Goal: Transaction & Acquisition: Purchase product/service

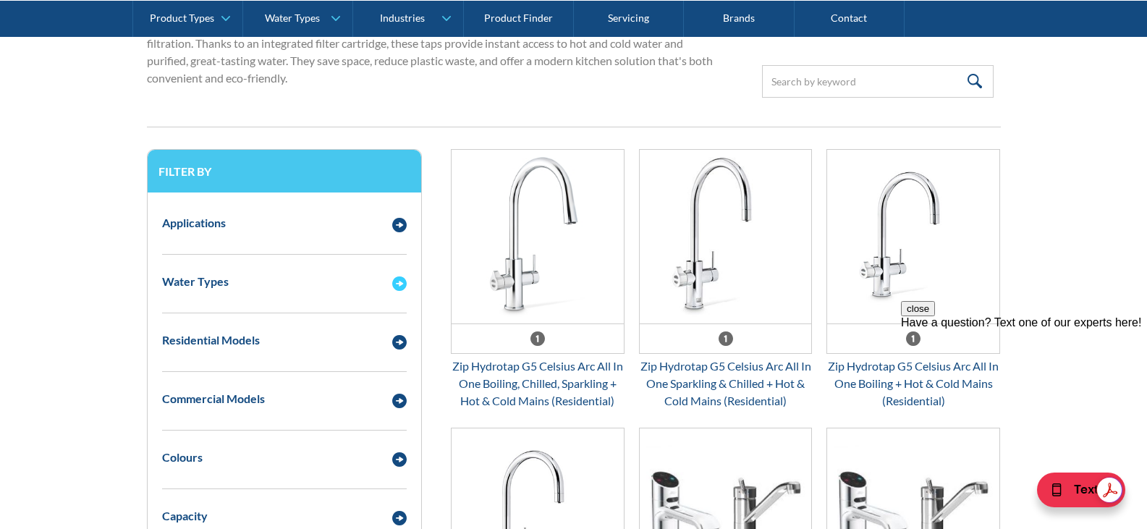
scroll to position [579, 0]
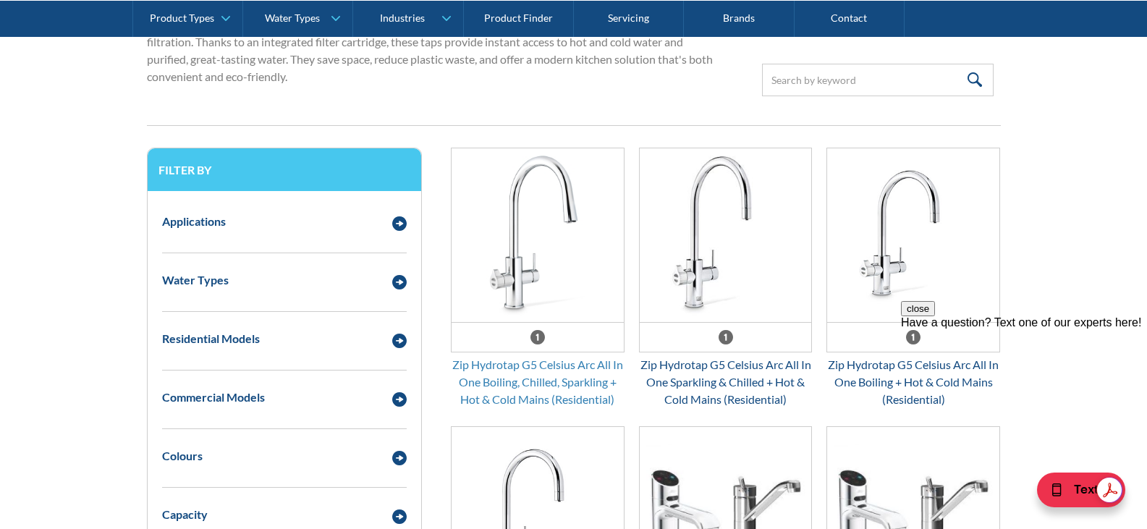
click at [532, 368] on div "Zip Hydrotap G5 Celsius Arc All In One Boiling, Chilled, Sparkling + Hot & Cold…" at bounding box center [538, 382] width 174 height 52
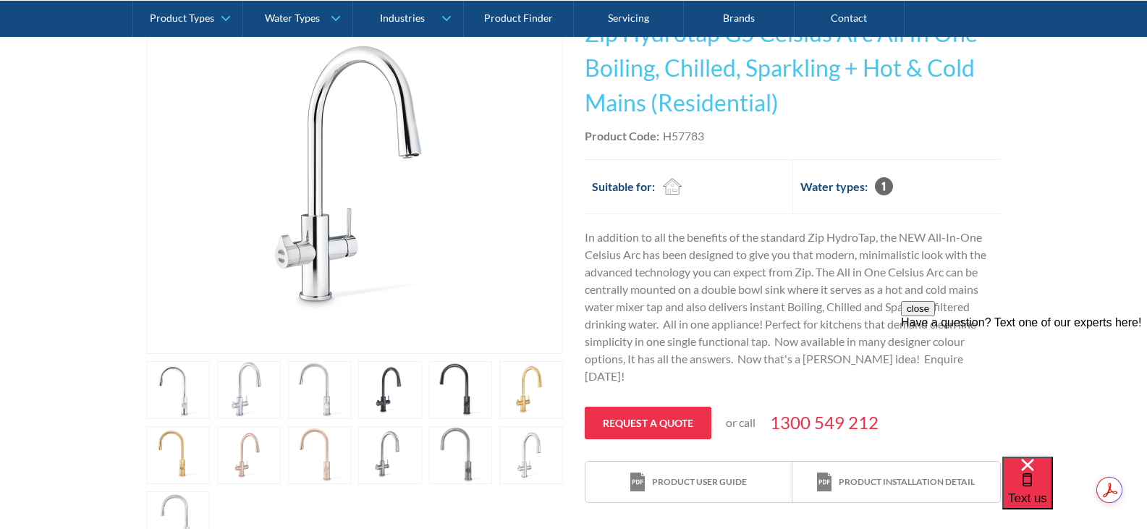
click at [375, 404] on link "open lightbox" at bounding box center [390, 390] width 64 height 58
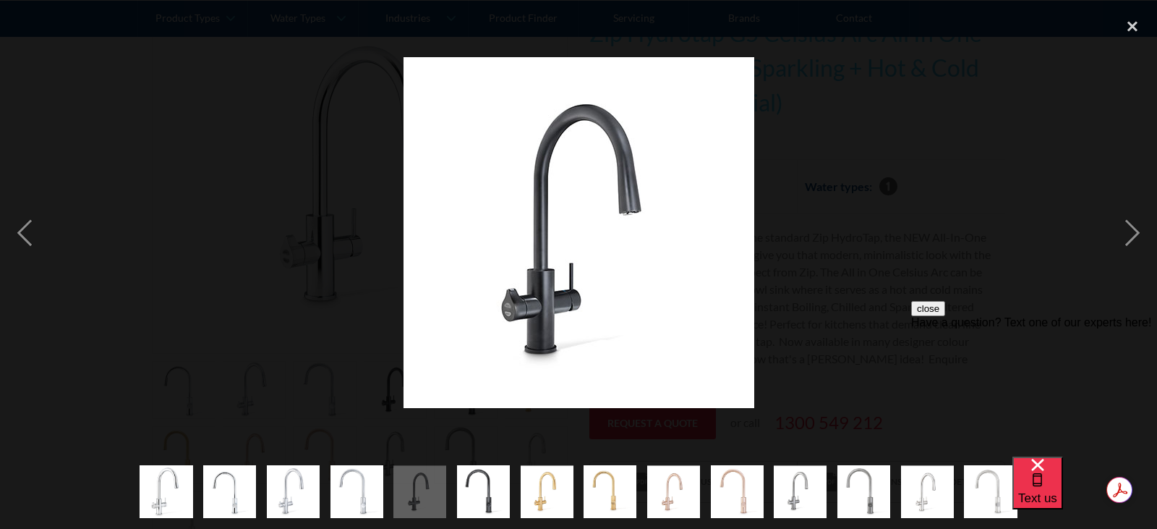
click at [747, 503] on img "show item 10 of 14" at bounding box center [737, 491] width 53 height 64
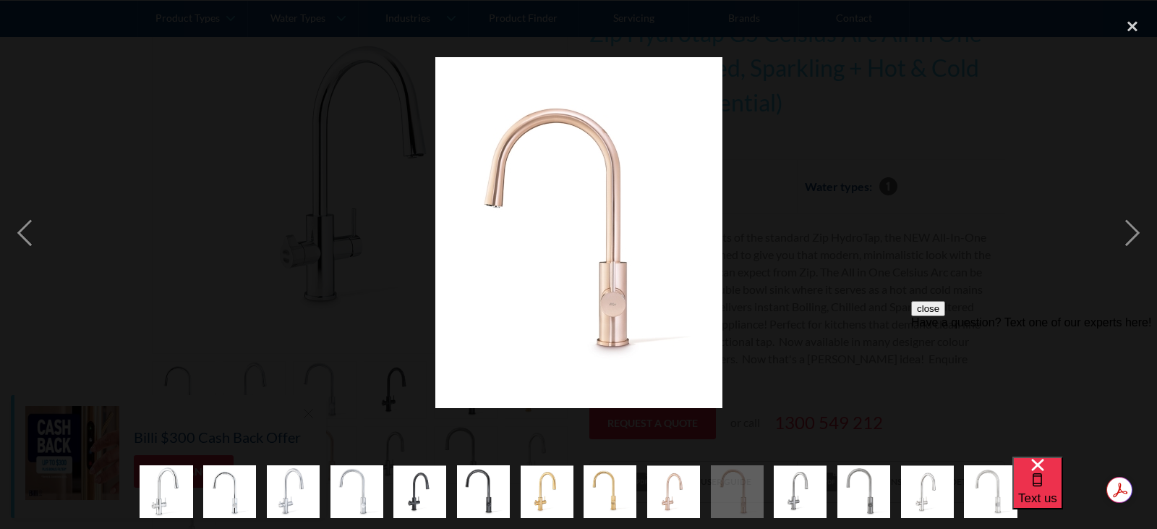
click at [788, 506] on img "show item 11 of 14" at bounding box center [800, 491] width 53 height 53
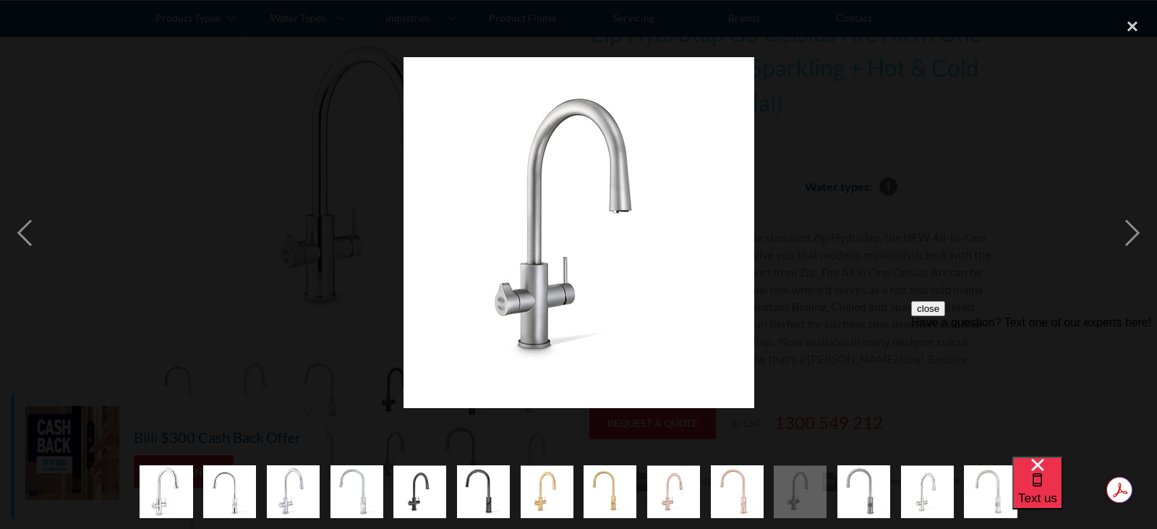
click at [857, 501] on img "show item 12 of 14" at bounding box center [864, 491] width 53 height 64
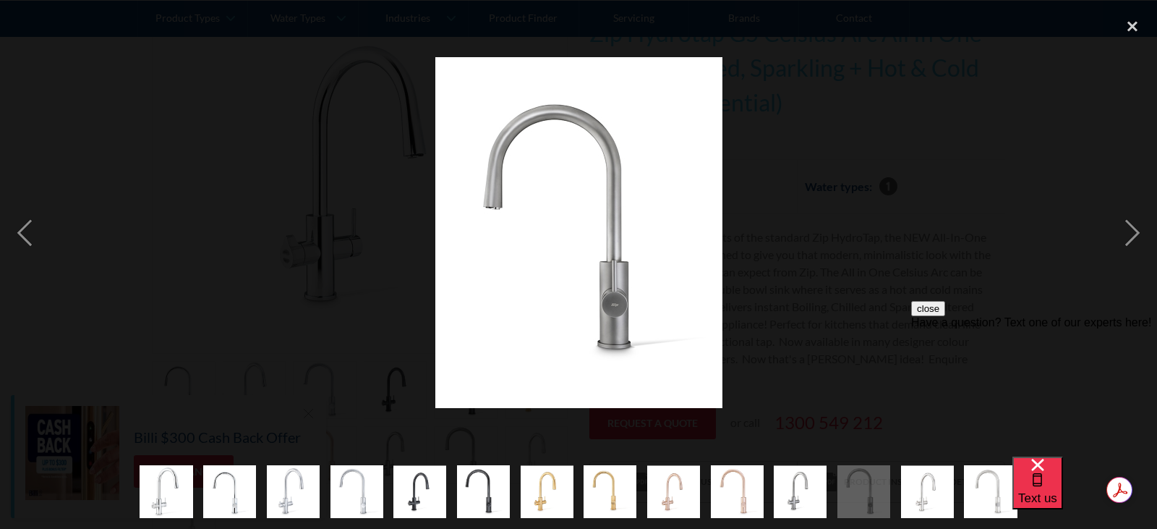
click at [805, 499] on img "show item 11 of 14" at bounding box center [800, 491] width 53 height 53
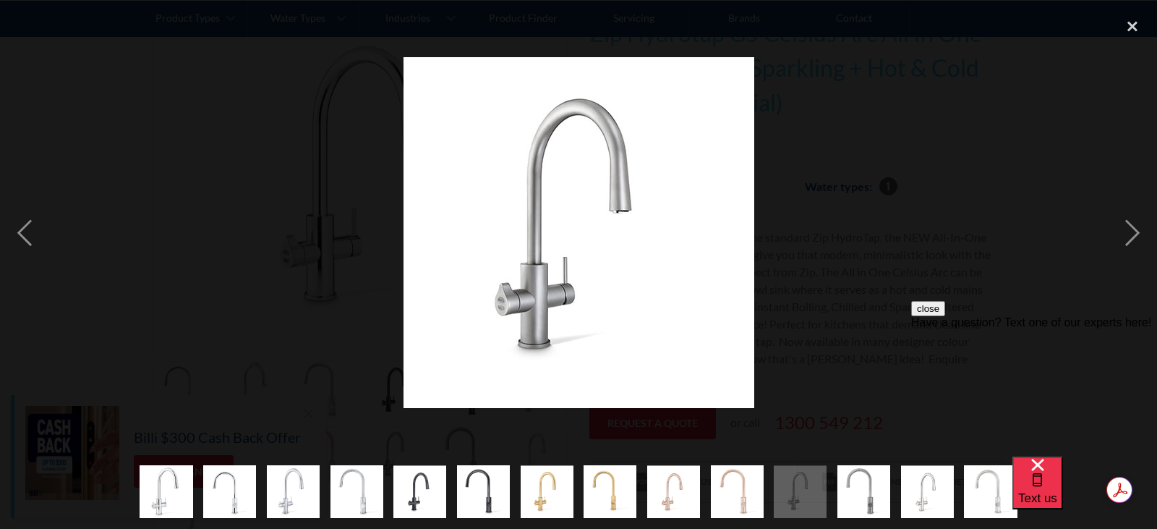
click at [882, 498] on img "show item 12 of 14" at bounding box center [864, 491] width 53 height 64
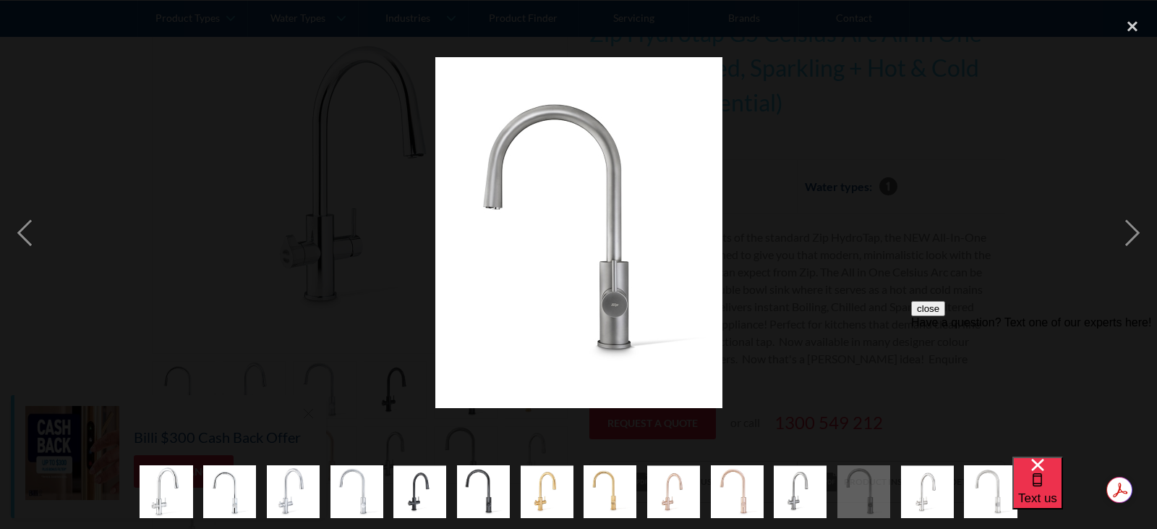
click at [917, 494] on img "show item 13 of 14" at bounding box center [927, 491] width 53 height 53
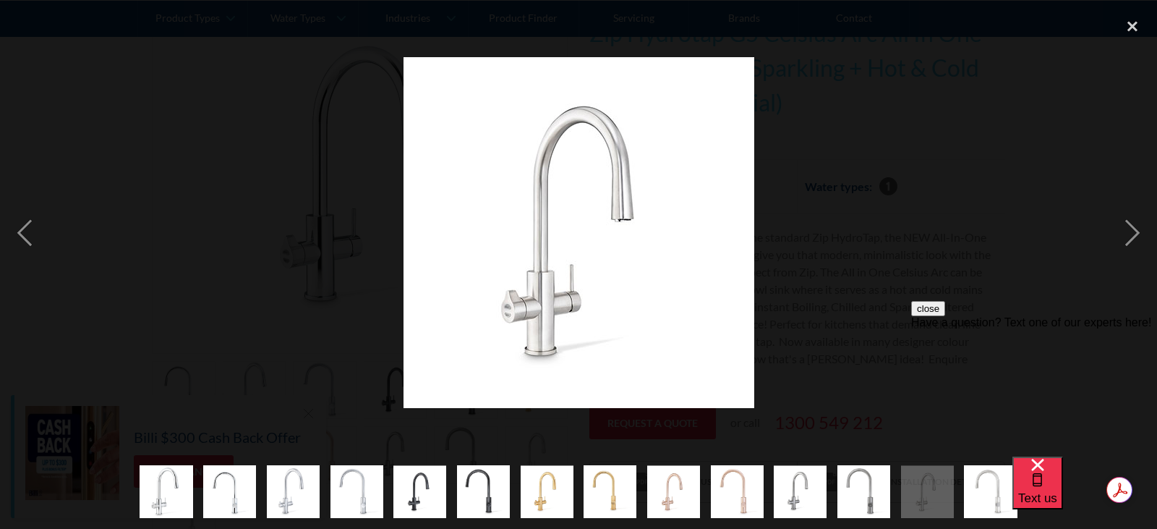
click at [945, 494] on img "show item 13 of 14" at bounding box center [927, 491] width 53 height 53
click at [979, 503] on img "show item 14 of 14" at bounding box center [990, 491] width 53 height 64
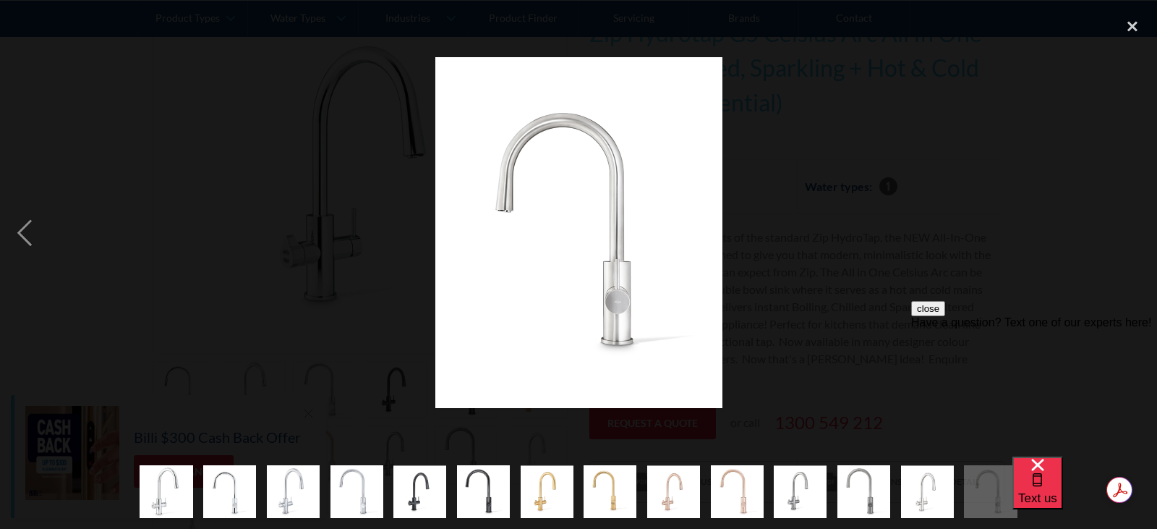
click at [163, 485] on img "show item 1 of 14" at bounding box center [166, 491] width 53 height 64
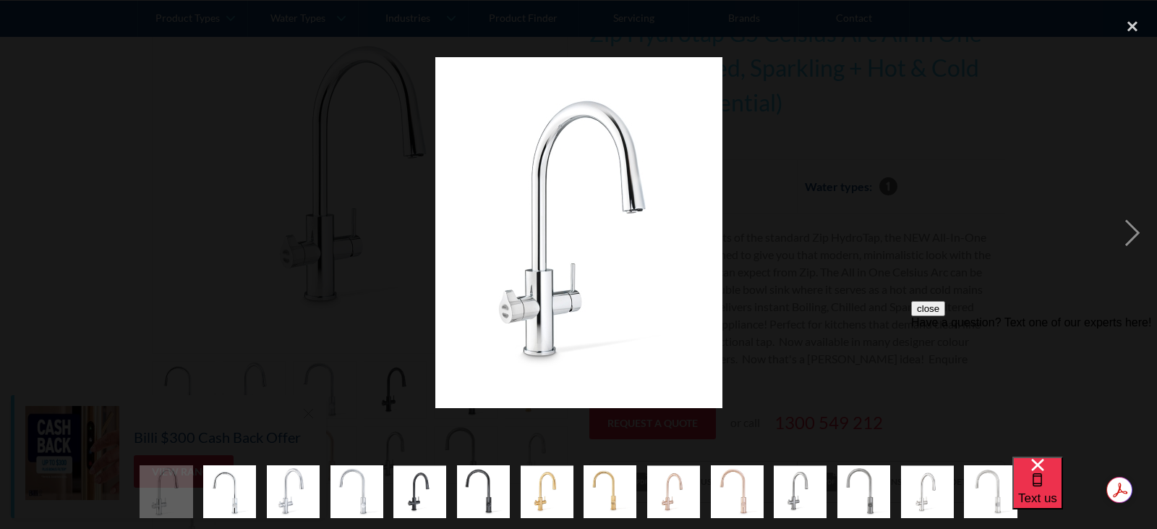
click at [315, 502] on img "show item 3 of 14" at bounding box center [293, 491] width 53 height 64
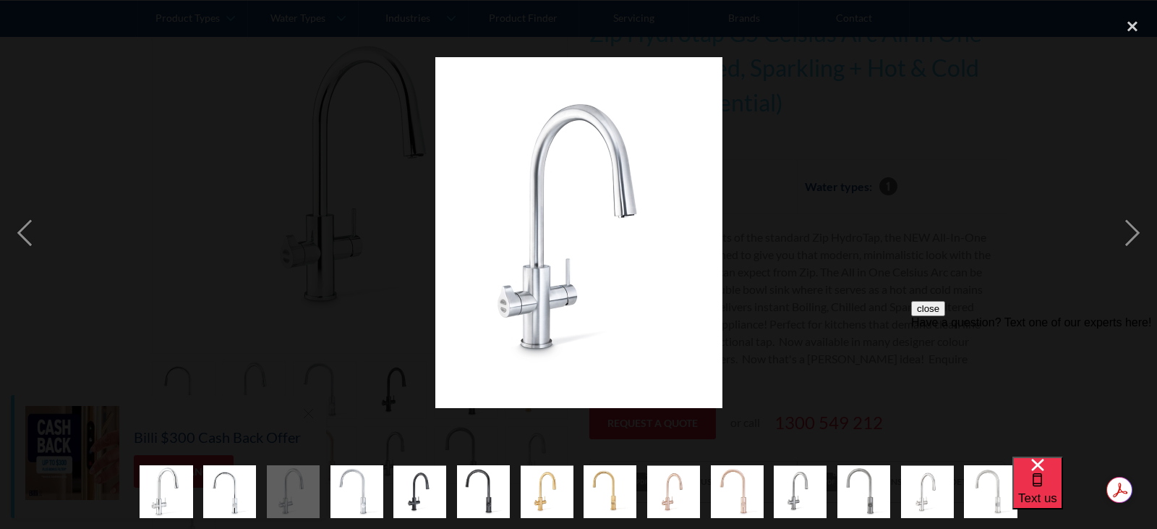
click at [409, 504] on img "show item 5 of 14" at bounding box center [420, 491] width 53 height 53
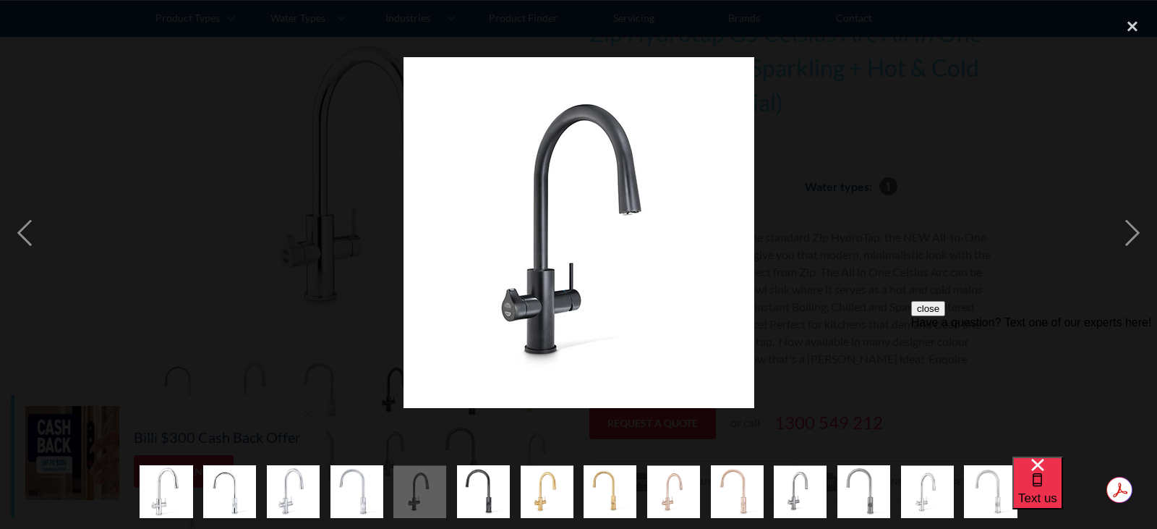
click at [658, 508] on img "show item 9 of 14" at bounding box center [673, 491] width 53 height 53
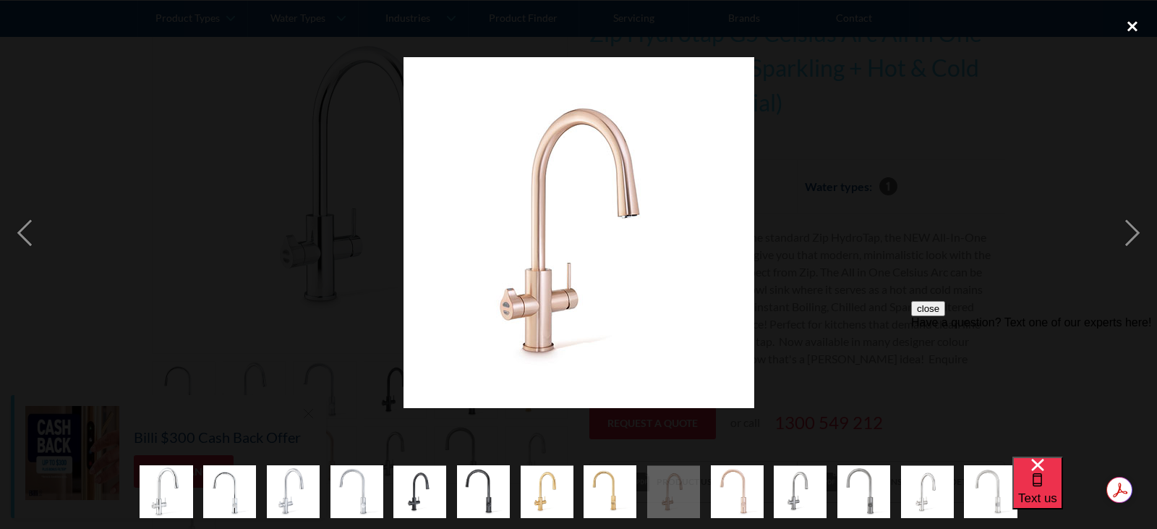
click at [1126, 22] on div "close lightbox" at bounding box center [1132, 27] width 49 height 32
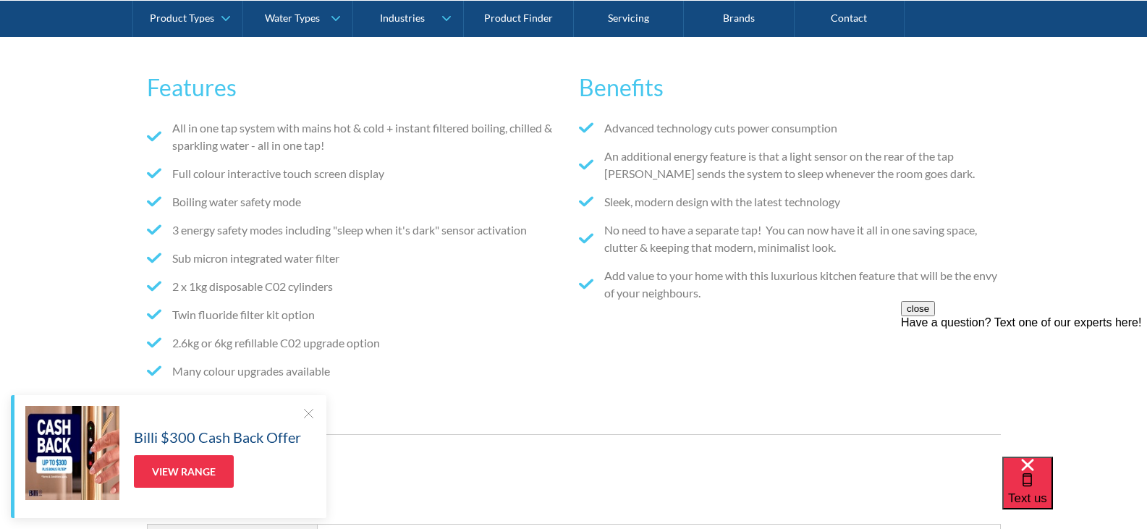
scroll to position [807, 0]
